Goal: Task Accomplishment & Management: Use online tool/utility

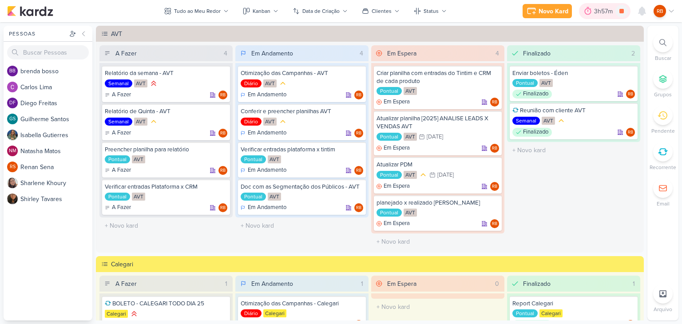
scroll to position [304, 0]
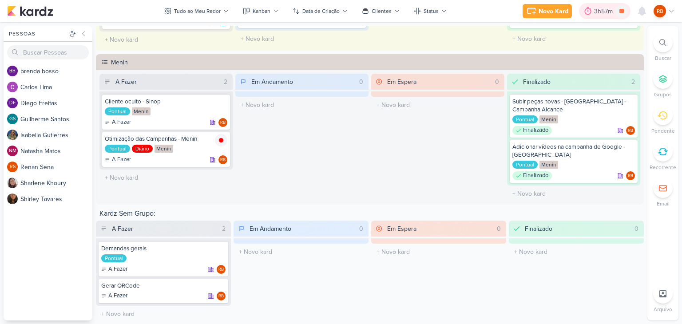
click at [603, 8] on div "3h57m" at bounding box center [604, 11] width 21 height 9
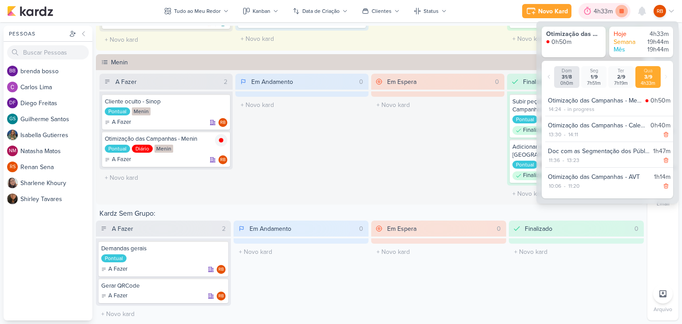
click at [622, 9] on icon at bounding box center [621, 11] width 4 height 4
click at [387, 130] on div "Em Espera 0 O título do kard deve ter menos que 100 caracteres" at bounding box center [437, 138] width 133 height 128
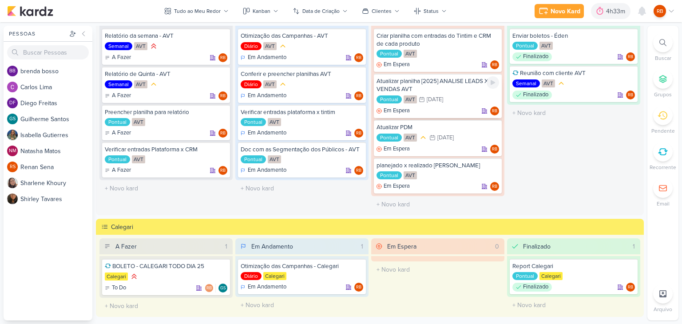
scroll to position [0, 0]
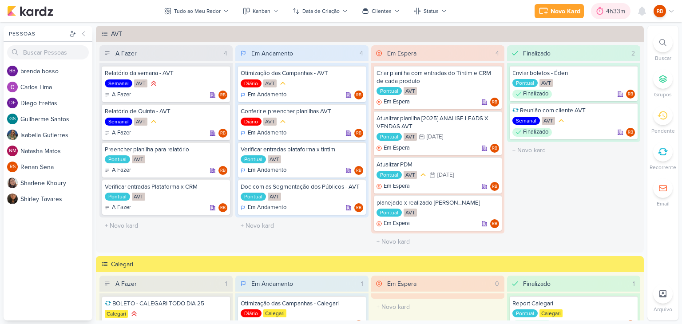
click at [606, 10] on div "4h33m" at bounding box center [617, 11] width 22 height 9
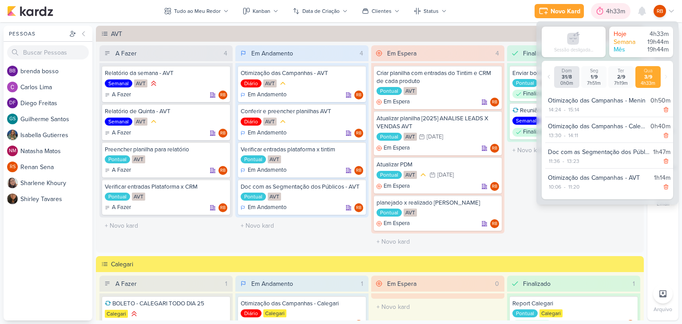
click at [606, 10] on div "4h33m" at bounding box center [617, 11] width 22 height 9
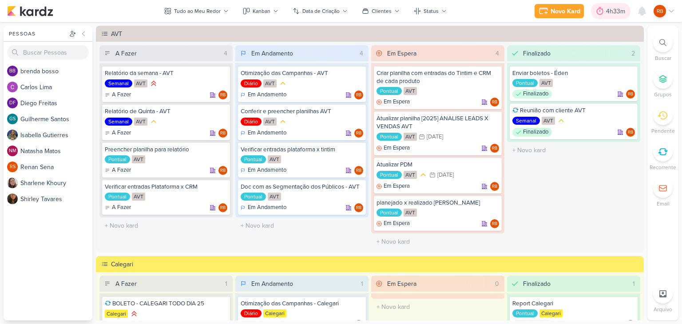
click at [606, 10] on div "4h33m" at bounding box center [617, 11] width 22 height 9
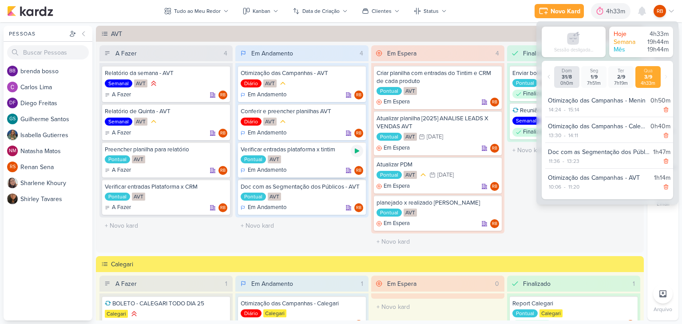
click at [355, 150] on icon at bounding box center [357, 151] width 4 height 5
click at [602, 13] on div "4h33m" at bounding box center [605, 11] width 22 height 9
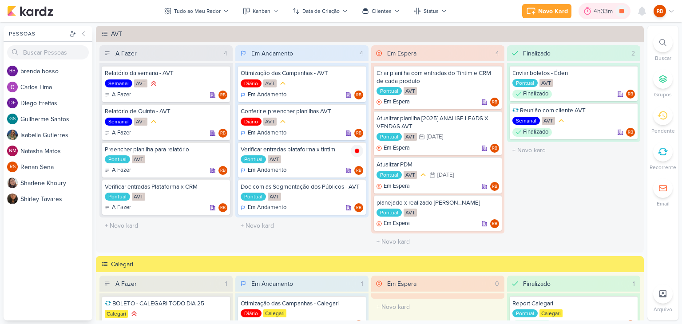
click at [602, 13] on div "4h33m" at bounding box center [605, 11] width 22 height 9
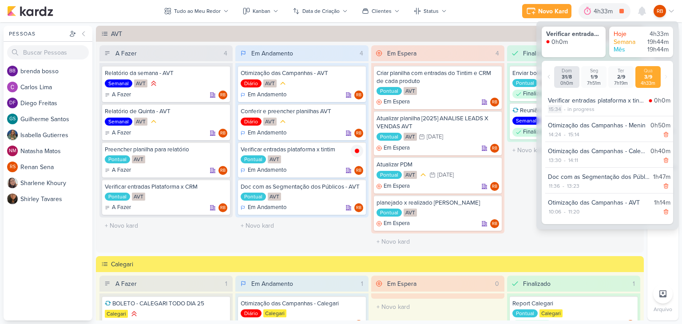
click at [556, 107] on div "15:34" at bounding box center [555, 109] width 14 height 8
select select "15"
click at [568, 118] on select "00 01 02 03 04 05 06 07 08 09 10 11 12 13 14 15 16 17 18 19 20 21 22 23 24 25 2…" at bounding box center [570, 120] width 12 height 11
select select "25"
click at [564, 115] on select "00 01 02 03 04 05 06 07 08 09 10 11 12 13 14 15 16 17 18 19 20 21 22 23 24 25 2…" at bounding box center [570, 120] width 12 height 11
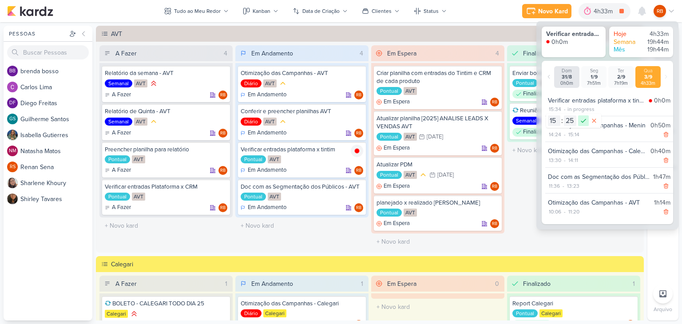
click at [582, 120] on icon at bounding box center [583, 120] width 11 height 11
click at [595, 12] on div "4h46m" at bounding box center [605, 11] width 22 height 9
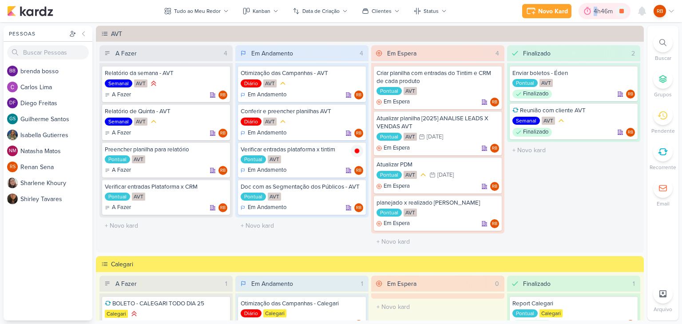
click at [597, 11] on div "4h46m" at bounding box center [605, 11] width 22 height 9
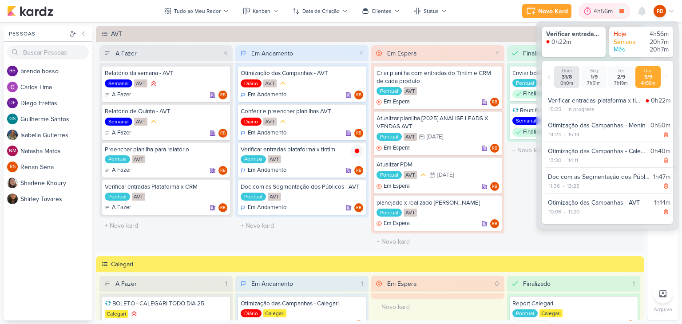
click at [597, 11] on div "4h56m" at bounding box center [605, 11] width 22 height 9
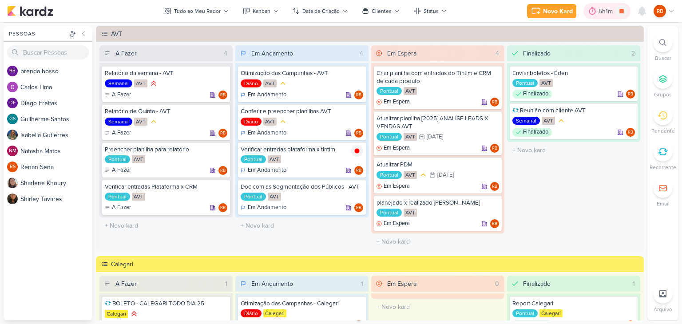
click at [605, 7] on div "5h1m" at bounding box center [606, 11] width 17 height 9
